Goal: Task Accomplishment & Management: Use online tool/utility

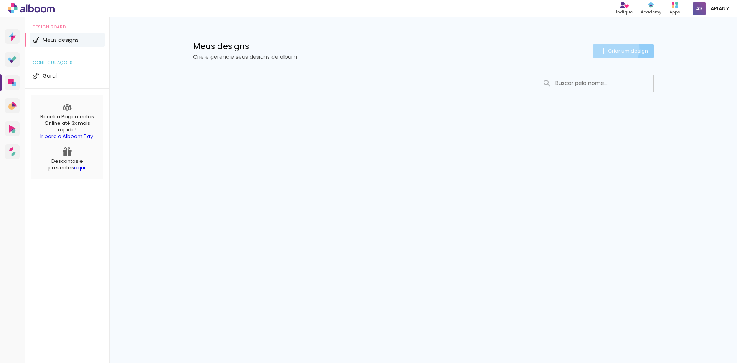
click at [613, 49] on span "Criar um design" at bounding box center [628, 50] width 40 height 5
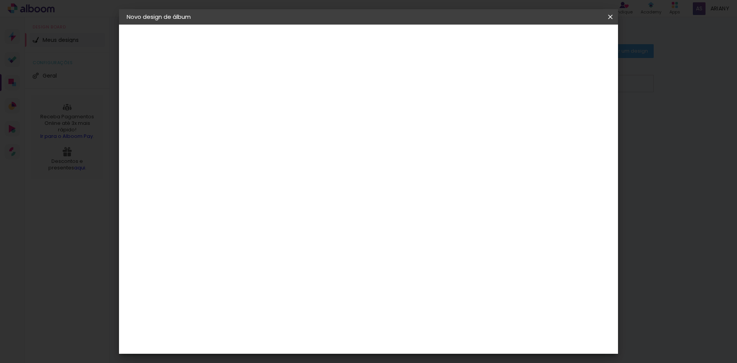
click at [252, 97] on input at bounding box center [252, 103] width 0 height 12
type input "L"
type input "#"
type input "l"
type input "Lara #15"
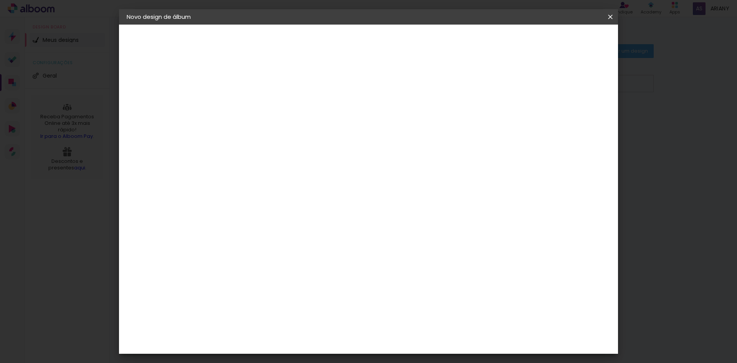
type paper-input "Lara #15"
click at [0, 0] on slot "Avançar" at bounding box center [0, 0] width 0 height 0
click at [396, 117] on paper-item "Tamanho Livre" at bounding box center [359, 116] width 74 height 17
drag, startPoint x: 468, startPoint y: 213, endPoint x: 463, endPoint y: 206, distance: 8.5
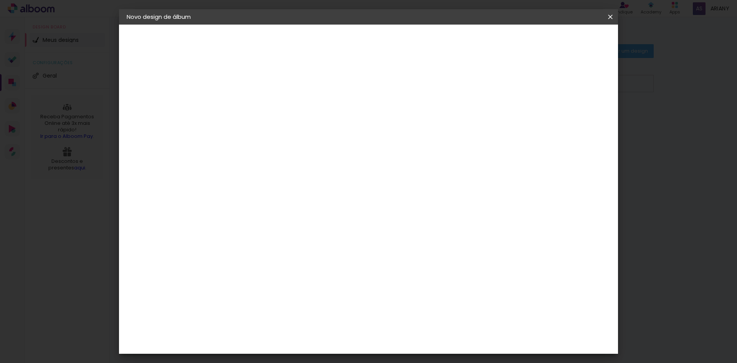
click at [304, 121] on input "[GEOGRAPHIC_DATA]" at bounding box center [268, 123] width 71 height 10
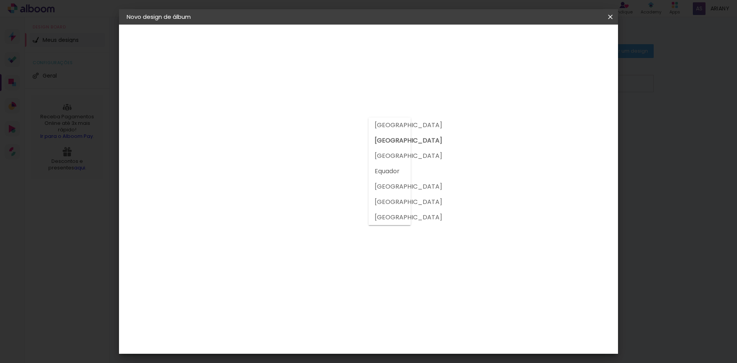
click at [304, 122] on input "[GEOGRAPHIC_DATA]" at bounding box center [268, 123] width 71 height 10
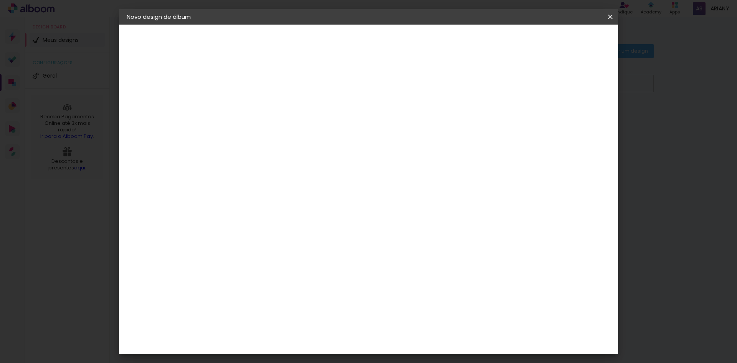
click at [310, 147] on input at bounding box center [272, 146] width 78 height 10
click at [310, 148] on input at bounding box center [272, 146] width 78 height 10
click at [304, 119] on input "[GEOGRAPHIC_DATA]" at bounding box center [268, 123] width 71 height 10
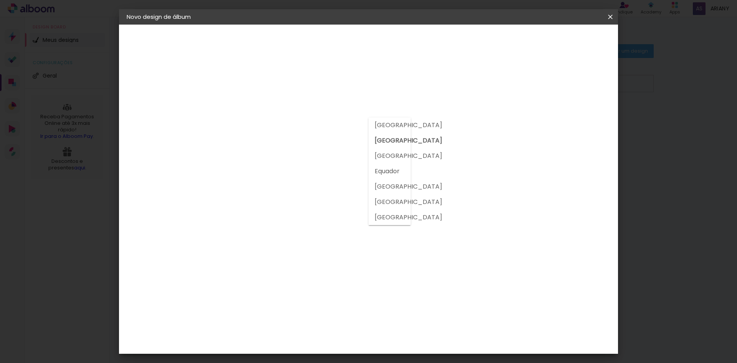
click at [304, 119] on input "[GEOGRAPHIC_DATA]" at bounding box center [268, 123] width 71 height 10
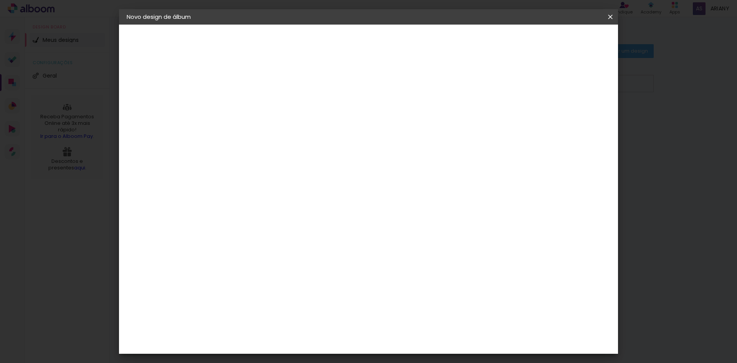
scroll to position [1741, 0]
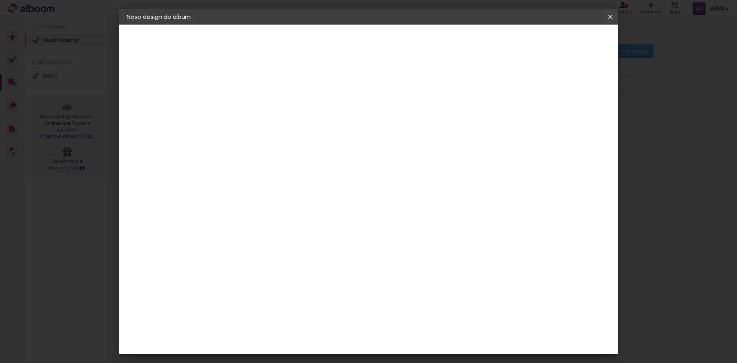
drag, startPoint x: 610, startPoint y: 18, endPoint x: 397, endPoint y: 40, distance: 214.5
click at [610, 18] on iron-icon at bounding box center [610, 17] width 9 height 8
